Goal: Task Accomplishment & Management: Manage account settings

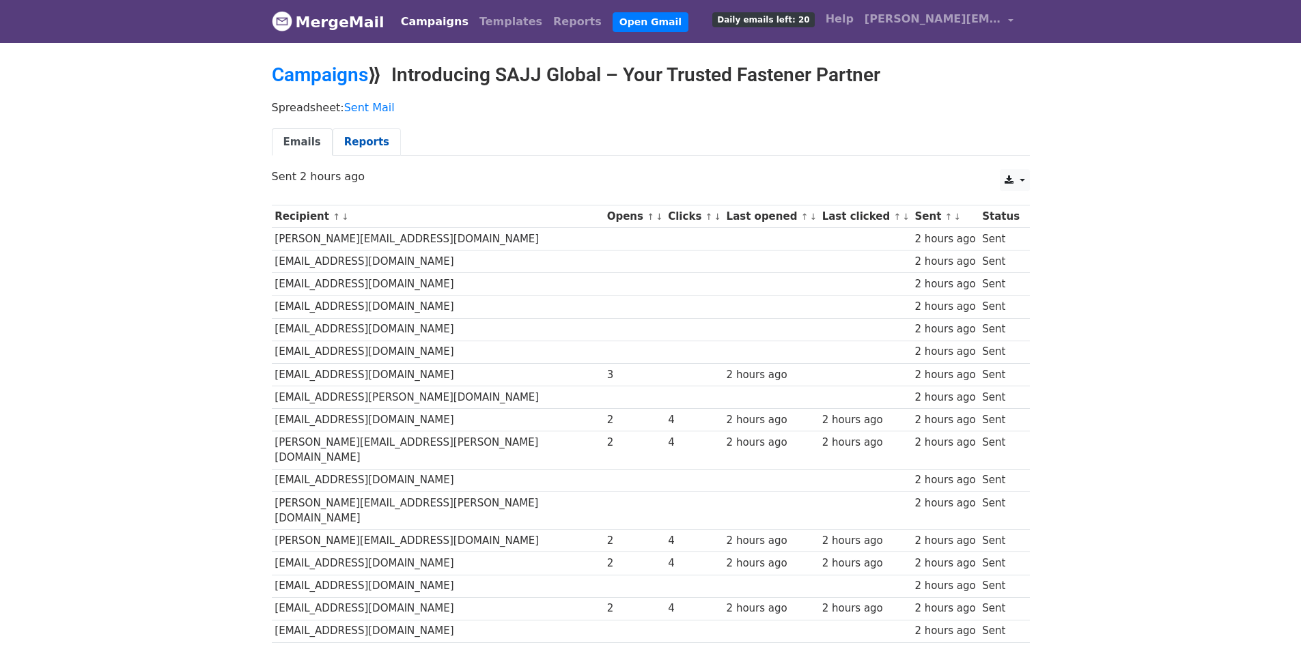
click at [351, 145] on link "Reports" at bounding box center [367, 142] width 68 height 28
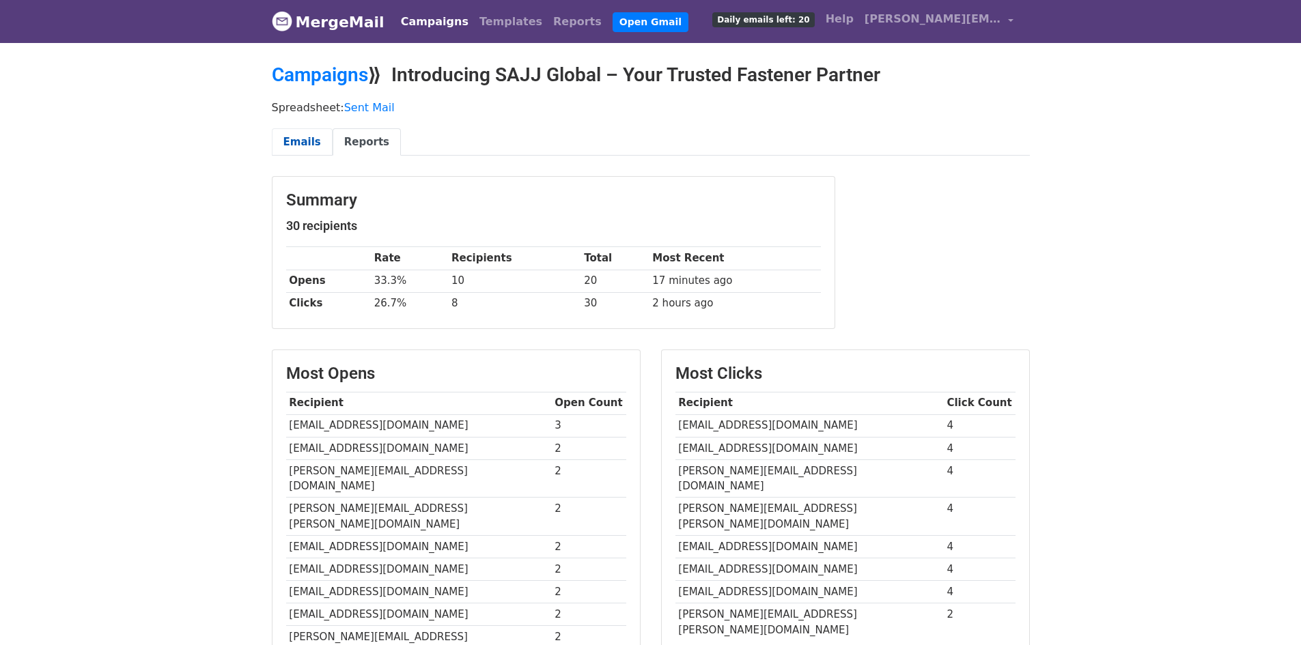
click at [313, 137] on link "Emails" at bounding box center [302, 142] width 61 height 28
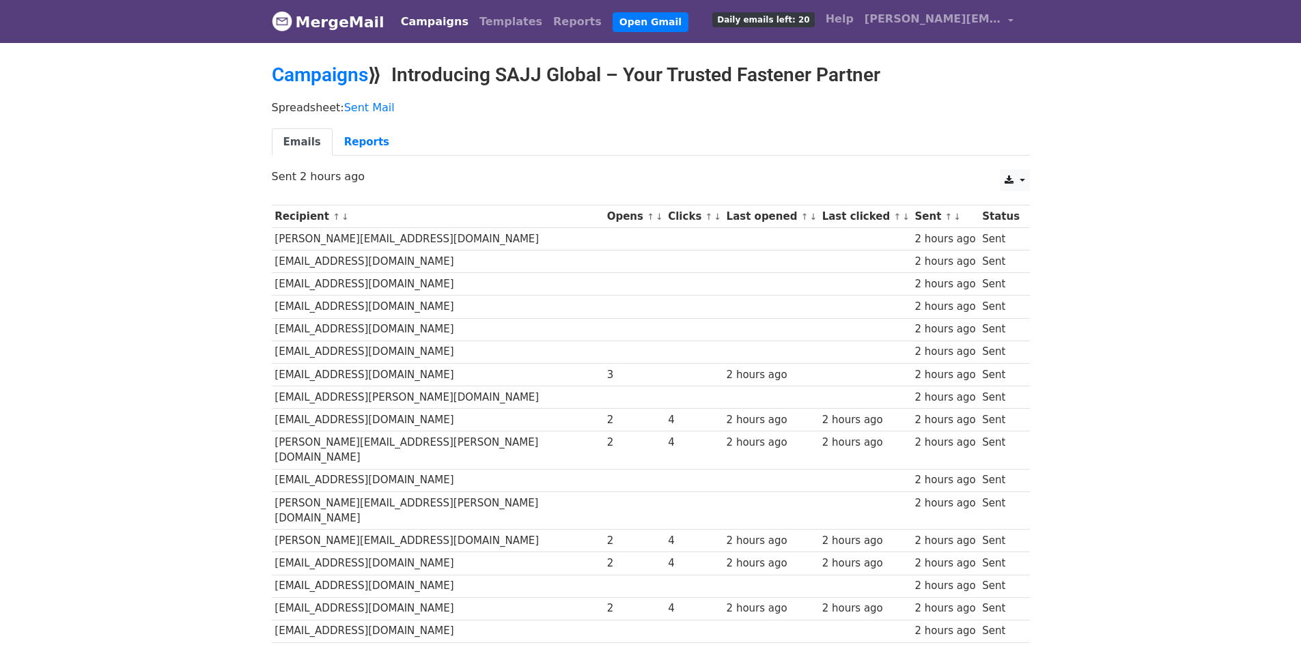
click at [339, 16] on link "MergeMail" at bounding box center [328, 22] width 113 height 29
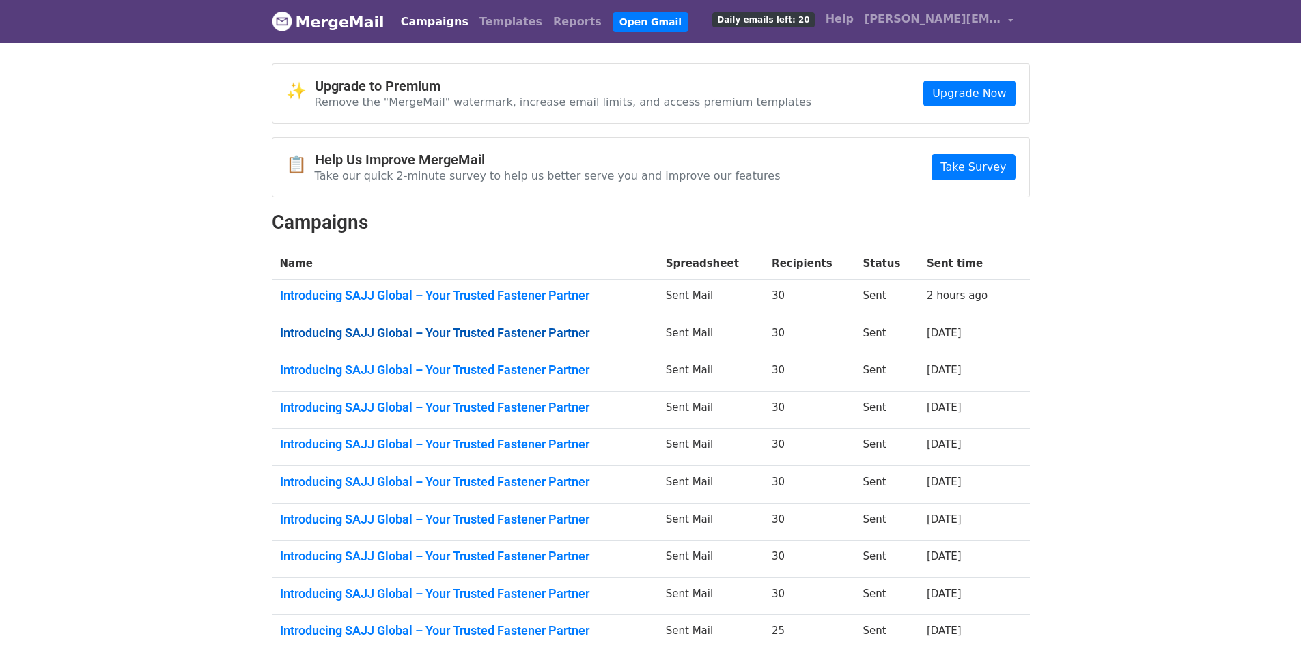
click at [540, 333] on link "Introducing SAJJ Global – Your Trusted Fastener Partner" at bounding box center [464, 333] width 369 height 15
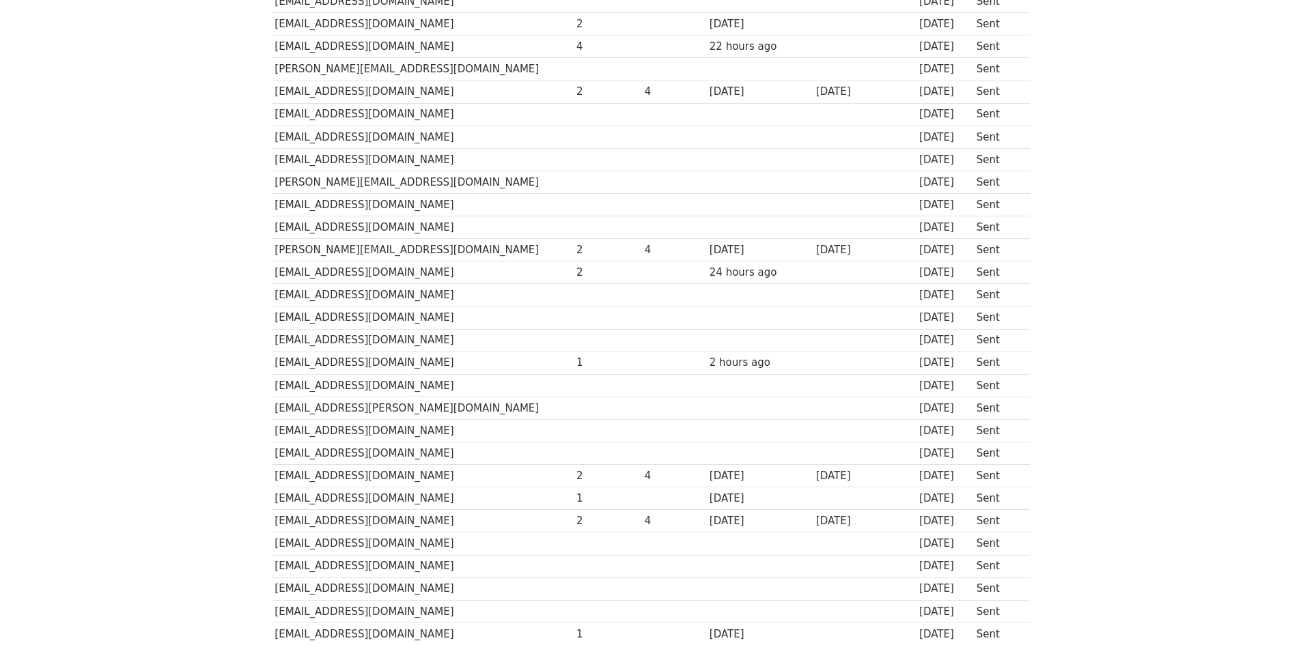
scroll to position [109, 0]
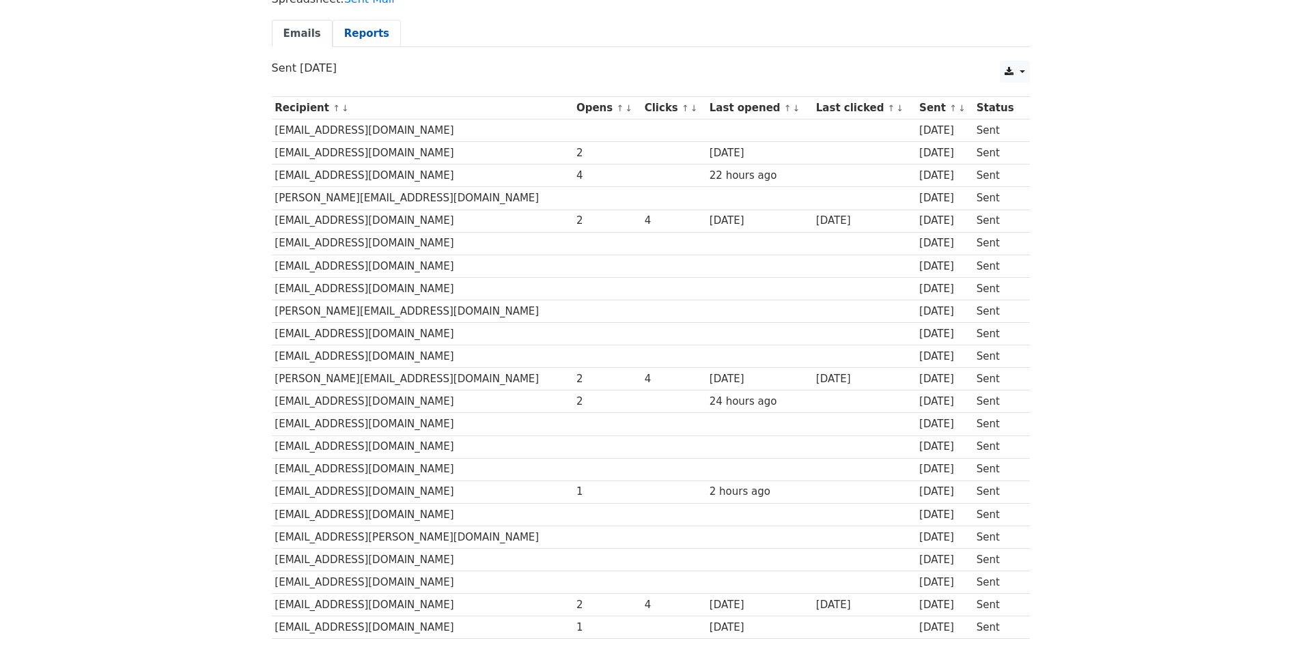
click at [340, 36] on link "Reports" at bounding box center [367, 34] width 68 height 28
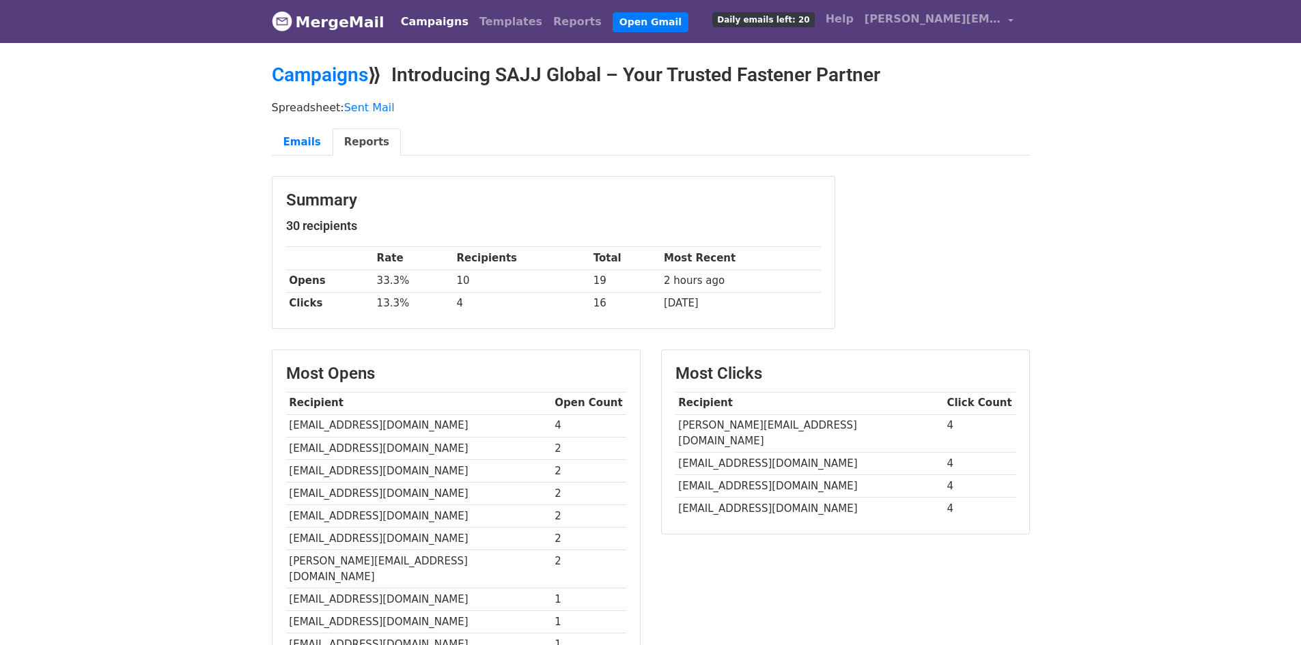
click at [350, 26] on link "MergeMail" at bounding box center [328, 22] width 113 height 29
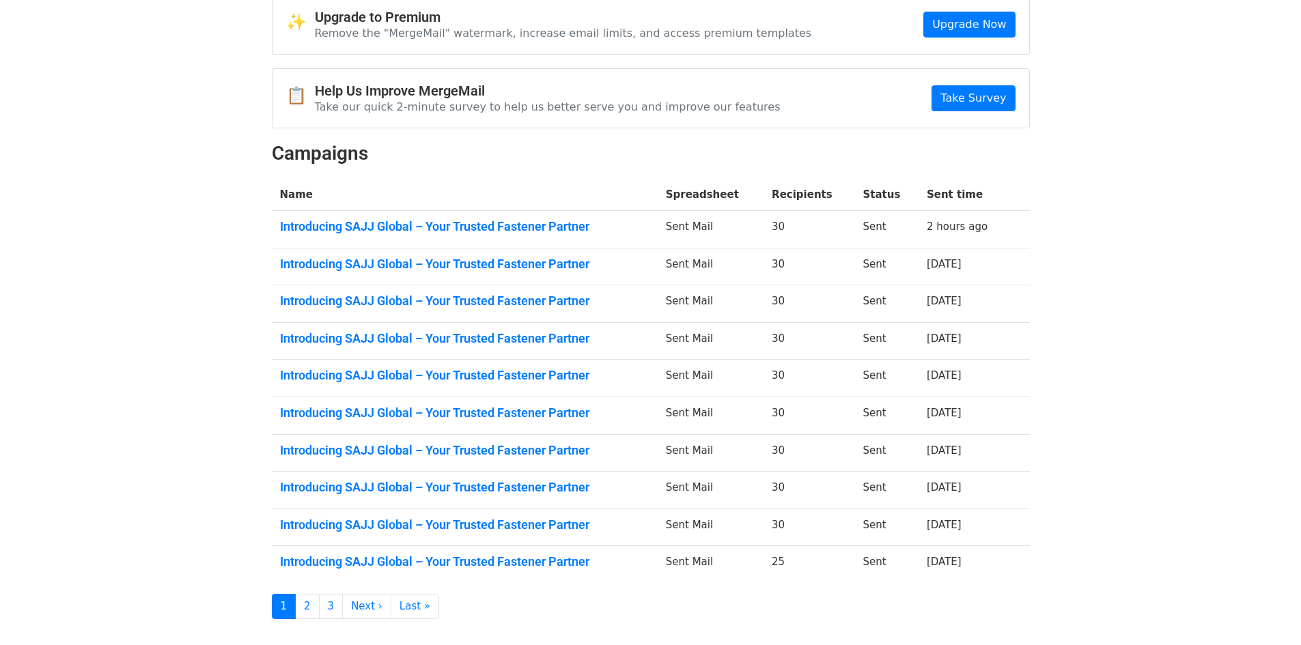
scroll to position [153, 0]
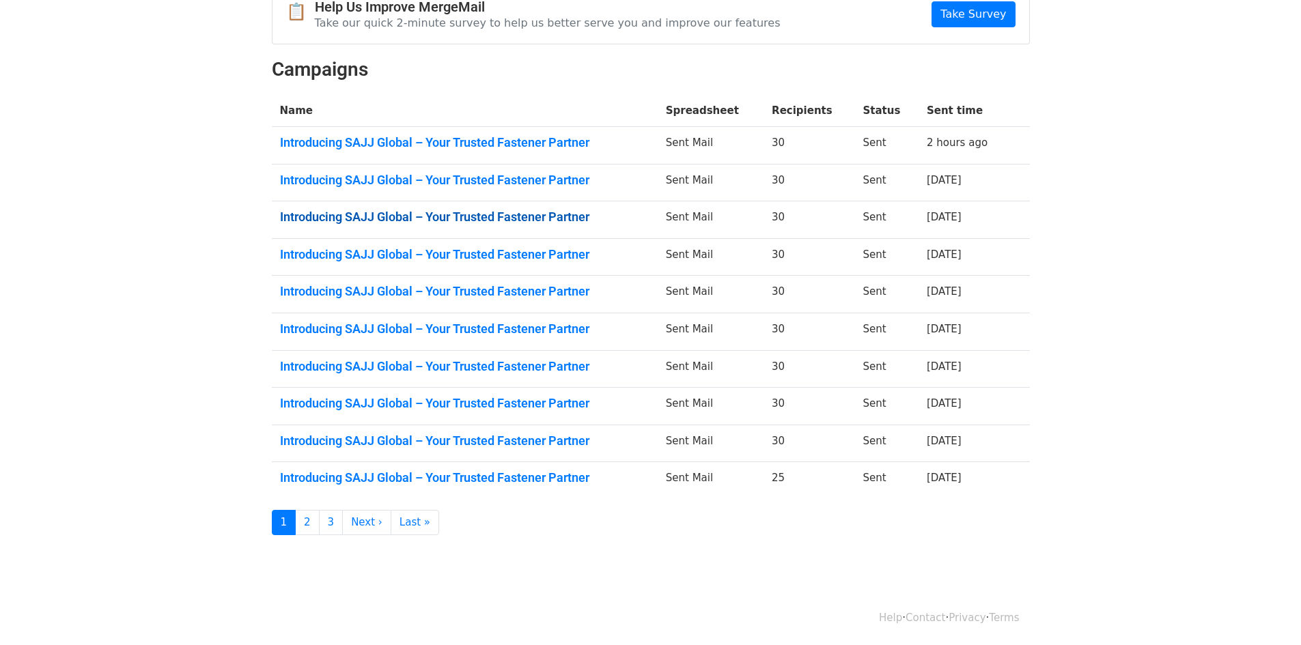
click at [535, 218] on link "Introducing SAJJ Global – Your Trusted Fastener Partner" at bounding box center [464, 217] width 369 height 15
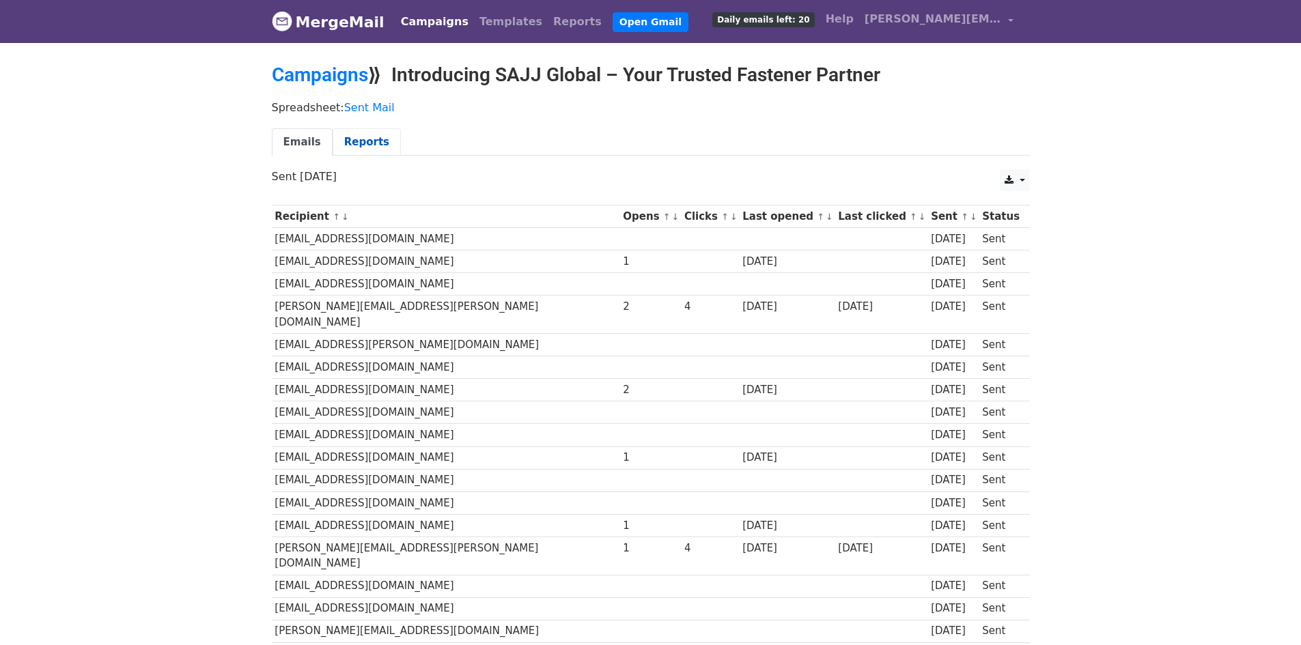
click at [369, 150] on link "Reports" at bounding box center [367, 142] width 68 height 28
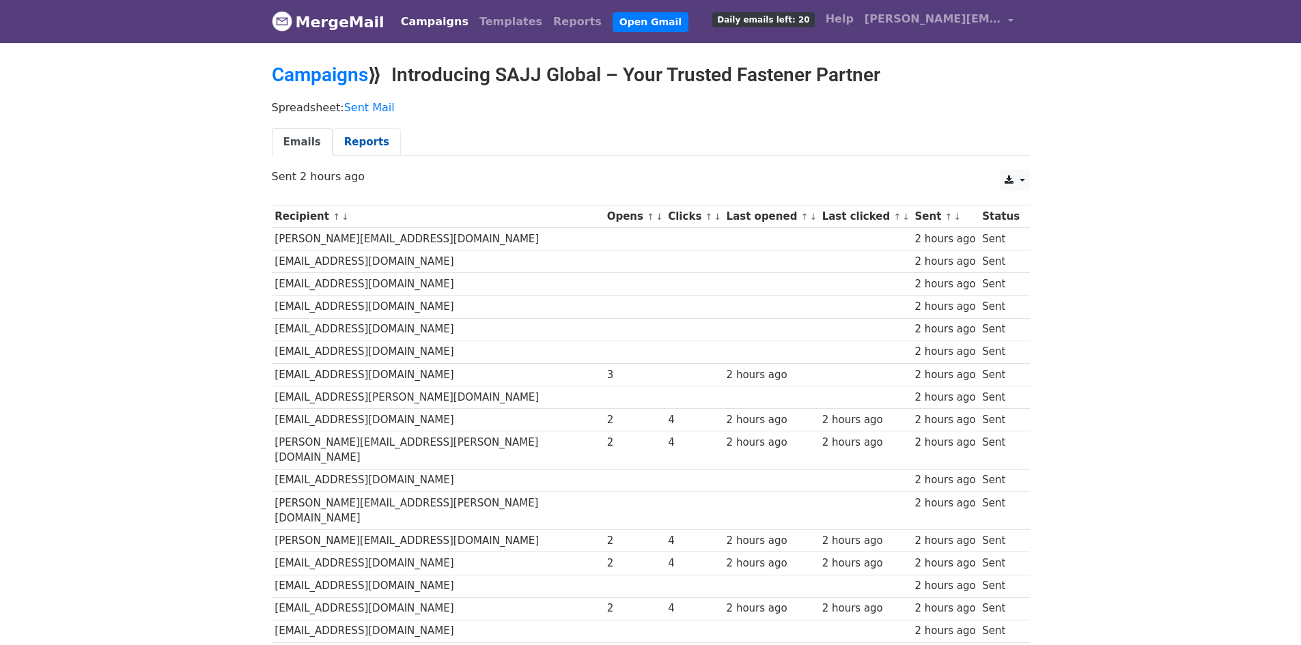
click at [363, 129] on link "Reports" at bounding box center [367, 142] width 68 height 28
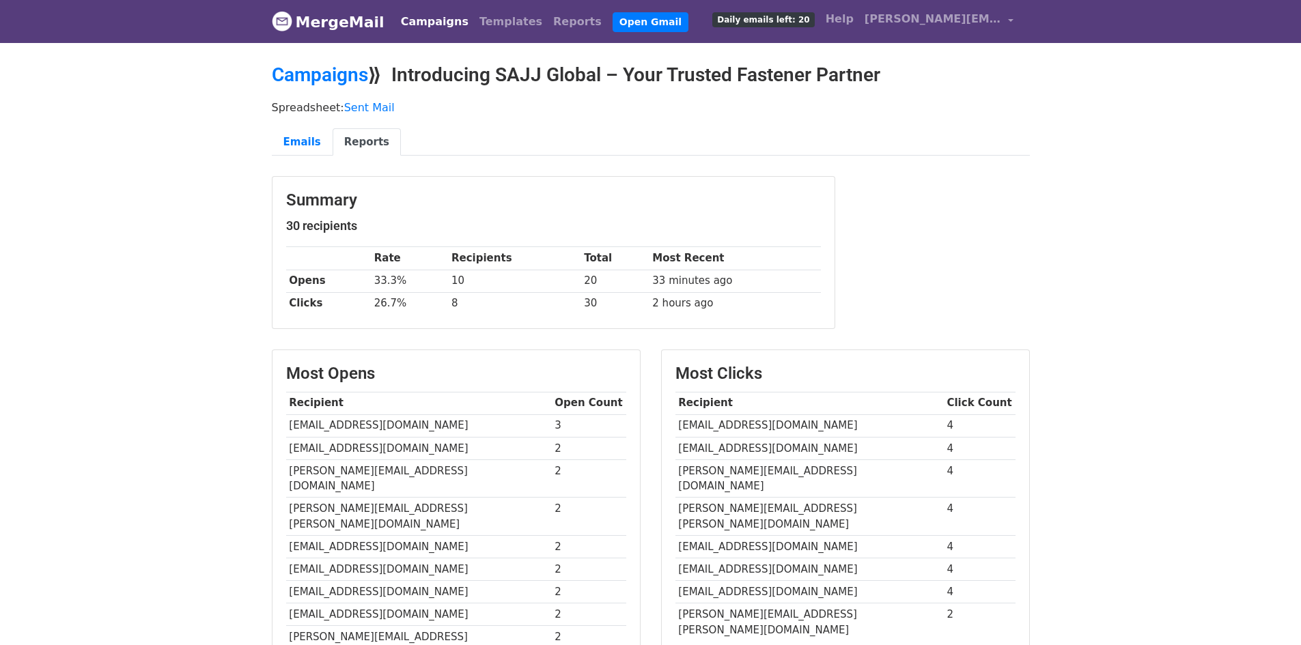
click at [327, 24] on link "MergeMail" at bounding box center [328, 22] width 113 height 29
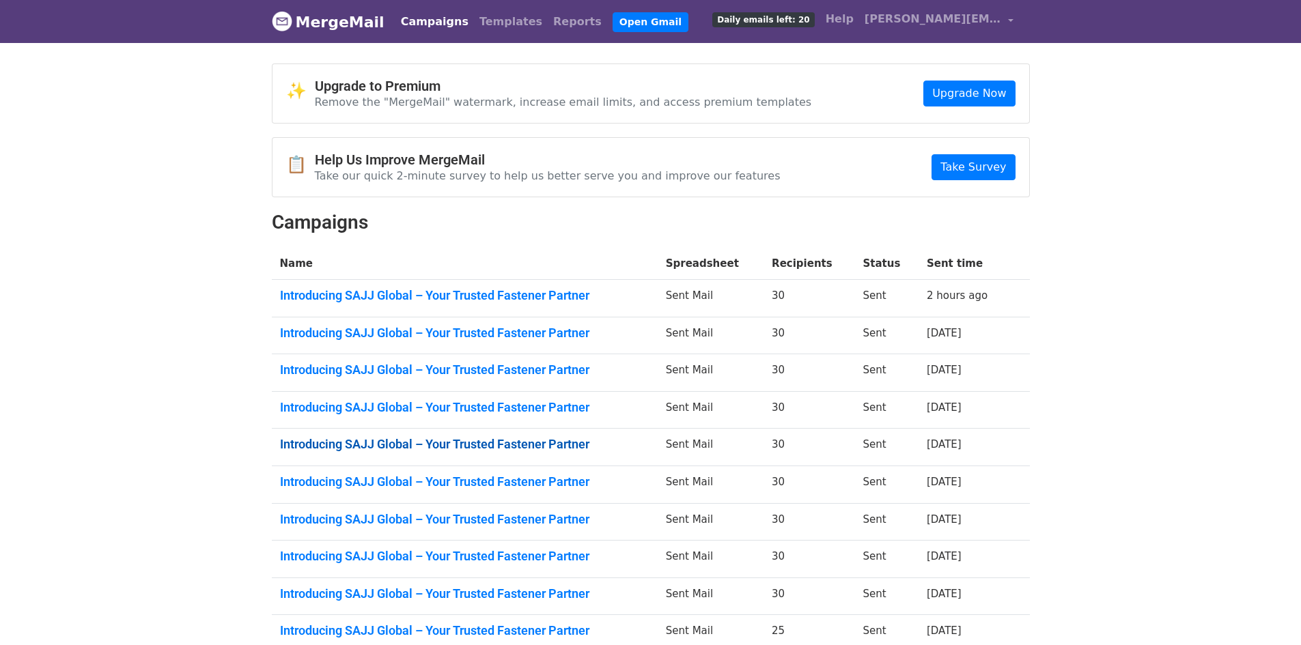
click at [483, 447] on link "Introducing SAJJ Global – Your Trusted Fastener Partner" at bounding box center [464, 444] width 369 height 15
click at [398, 413] on link "Introducing SAJJ Global – Your Trusted Fastener Partner" at bounding box center [464, 407] width 369 height 15
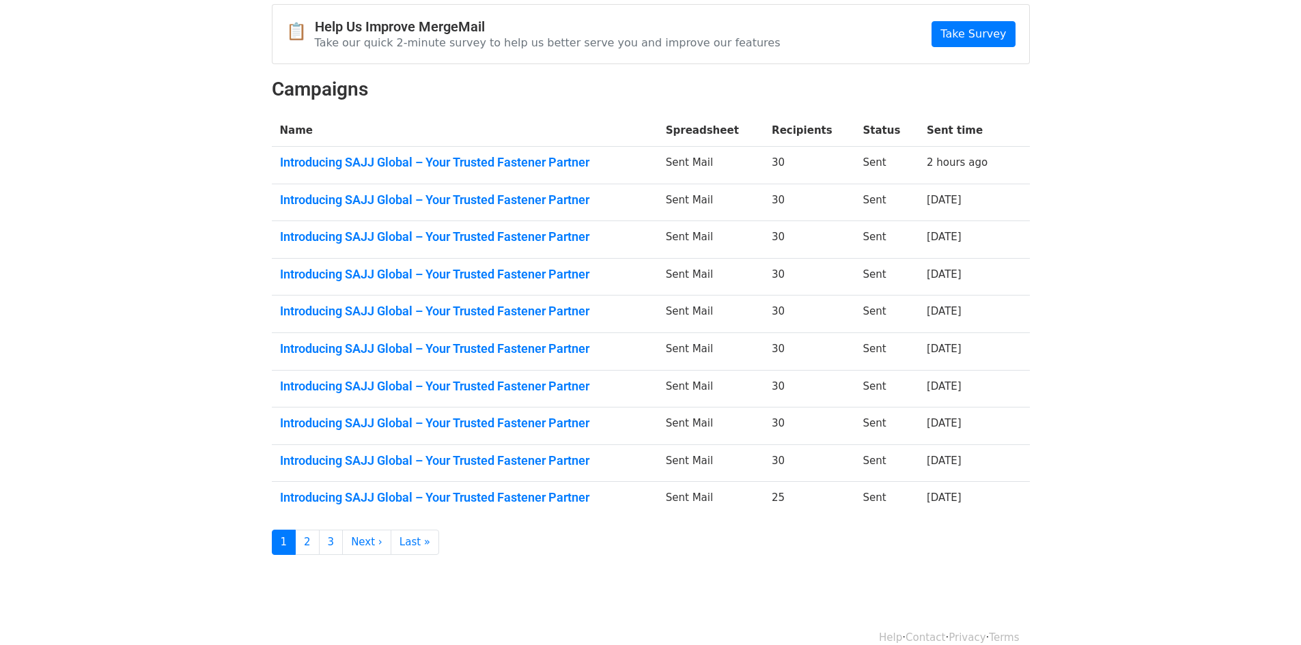
scroll to position [137, 0]
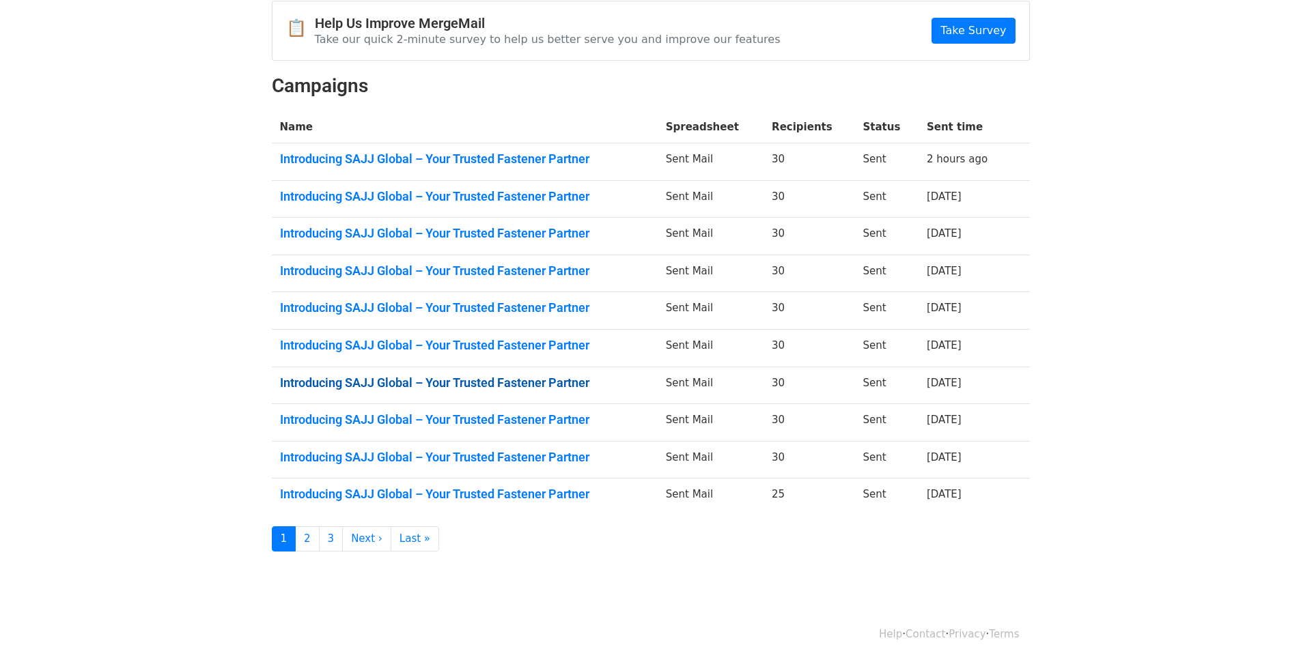
click at [462, 376] on link "Introducing SAJJ Global – Your Trusted Fastener Partner" at bounding box center [464, 383] width 369 height 15
click at [575, 351] on link "Introducing SAJJ Global – Your Trusted Fastener Partner" at bounding box center [464, 345] width 369 height 15
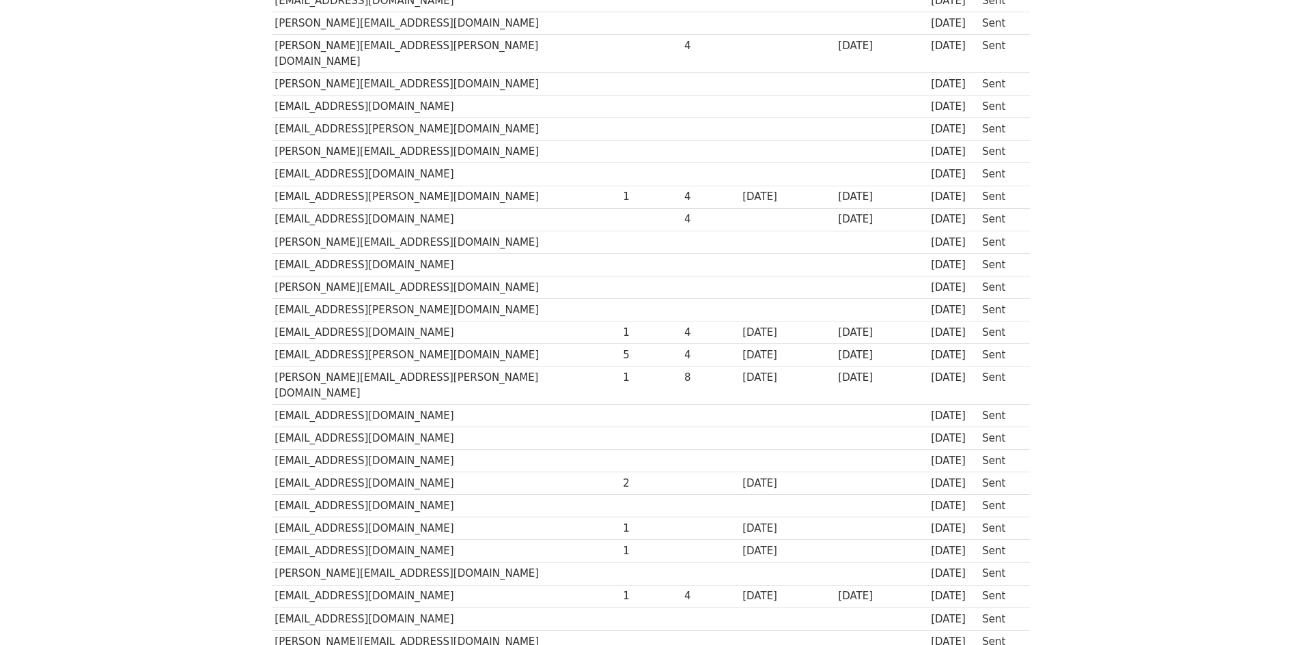
scroll to position [273, 0]
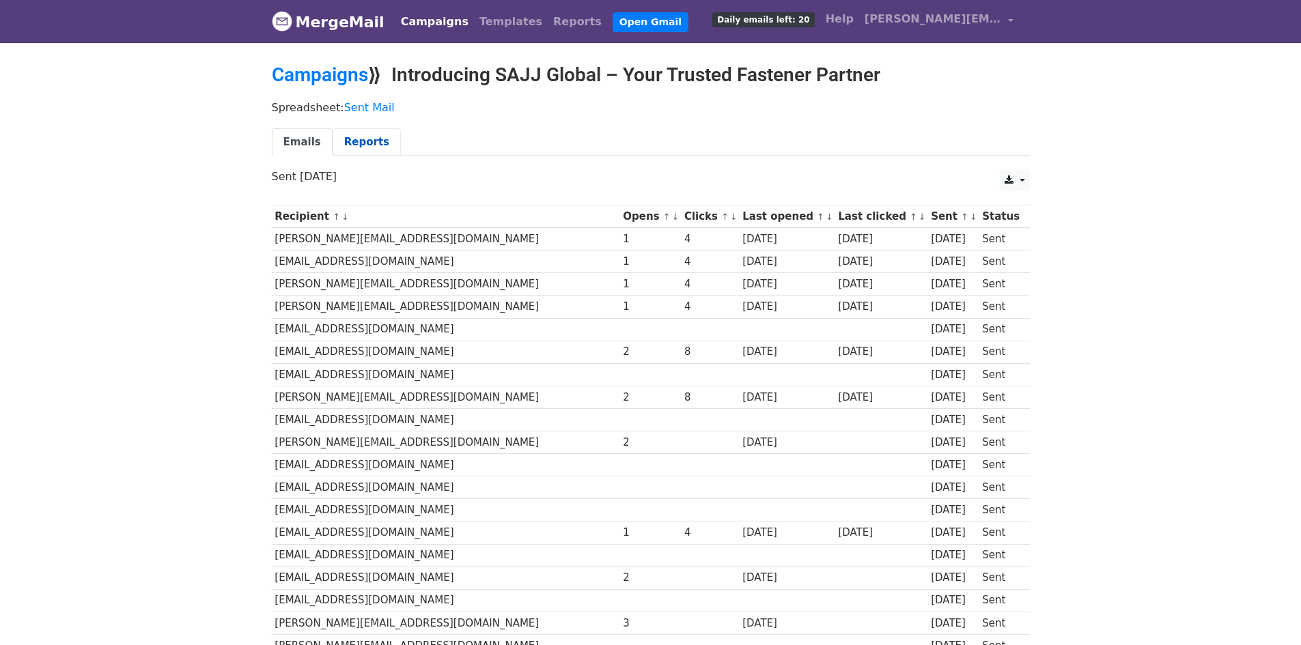
click at [350, 144] on link "Reports" at bounding box center [367, 142] width 68 height 28
